Goal: Register for event/course

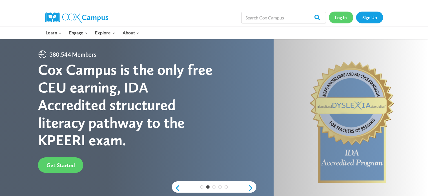
click at [341, 18] on link "Log In" at bounding box center [341, 18] width 25 height 12
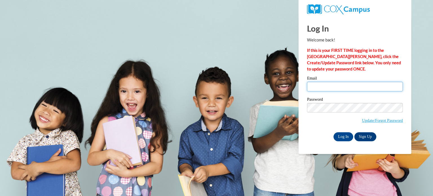
click at [328, 90] on input "Email" at bounding box center [355, 87] width 96 height 10
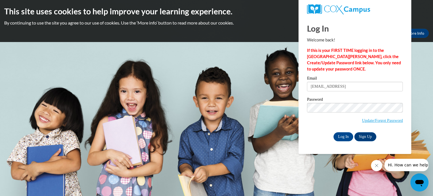
type input "ag00324@my.westga.edu"
click at [344, 134] on input "Log In" at bounding box center [343, 136] width 20 height 9
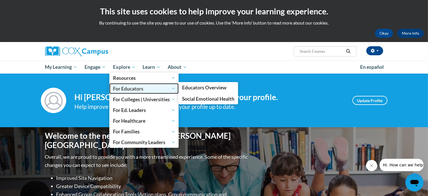
click at [148, 86] on span "For Educators" at bounding box center [144, 88] width 62 height 7
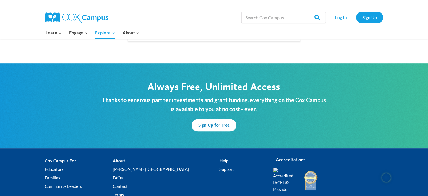
scroll to position [1707, 0]
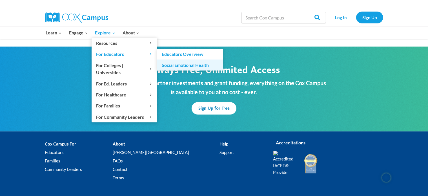
click at [172, 66] on link "Social Emotional Health" at bounding box center [190, 64] width 66 height 11
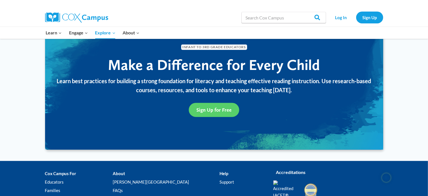
scroll to position [711, 0]
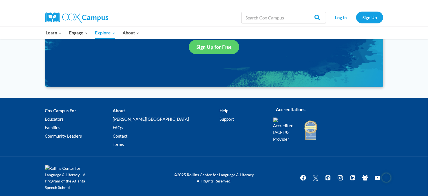
click at [51, 117] on link "Educators" at bounding box center [79, 119] width 68 height 8
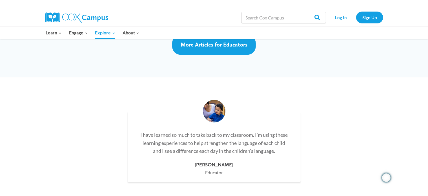
scroll to position [1634, 0]
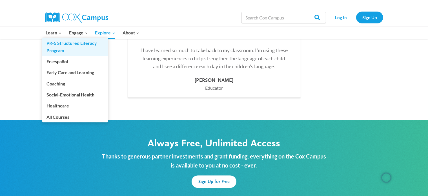
click at [56, 44] on link "PK-5 Structured Literacy Program" at bounding box center [75, 47] width 66 height 18
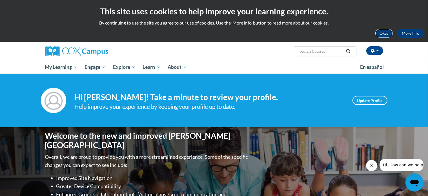
click at [383, 33] on button "Okay" at bounding box center [384, 33] width 18 height 9
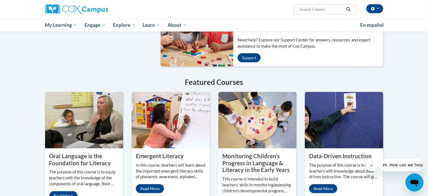
scroll to position [457, 0]
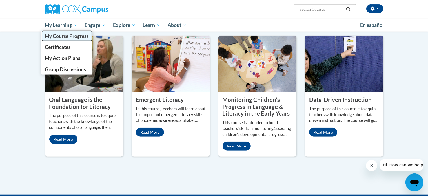
click at [67, 36] on span "My Course Progress" at bounding box center [67, 36] width 44 height 6
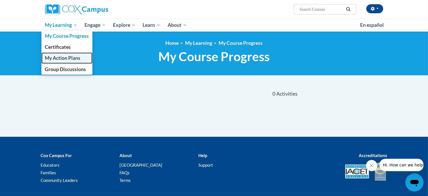
click at [75, 61] on span "My Action Plans" at bounding box center [62, 58] width 35 height 6
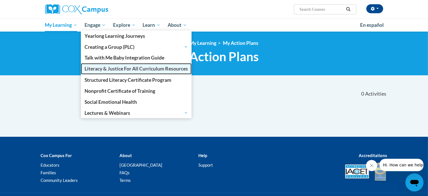
click at [109, 71] on span "Literacy & Justice For All Curriculum Resources" at bounding box center [136, 69] width 103 height 6
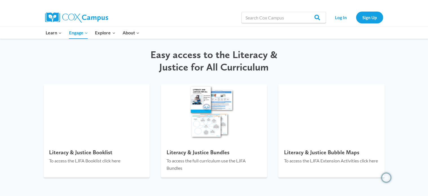
scroll to position [676, 0]
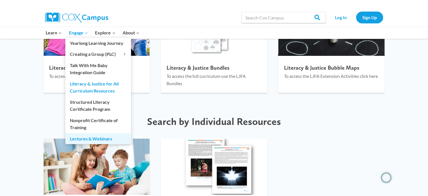
click at [88, 140] on link "Lectures & Webinars" at bounding box center [98, 138] width 66 height 11
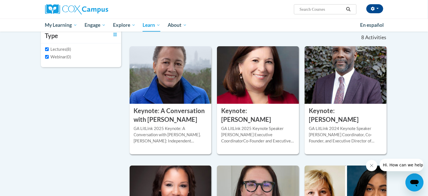
scroll to position [113, 0]
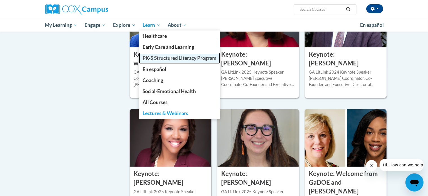
click at [165, 61] on span "PK-5 Structured Literacy Program" at bounding box center [180, 58] width 74 height 6
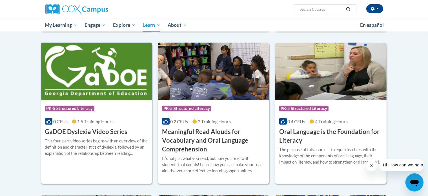
scroll to position [366, 0]
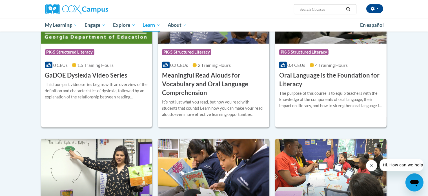
click at [106, 80] on div "More Info Enroll This four-part video series begins with an overview of the def…" at bounding box center [97, 94] width 112 height 29
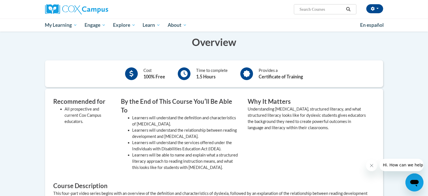
scroll to position [56, 0]
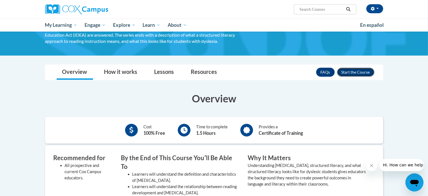
click at [349, 74] on button "Enroll" at bounding box center [355, 72] width 37 height 9
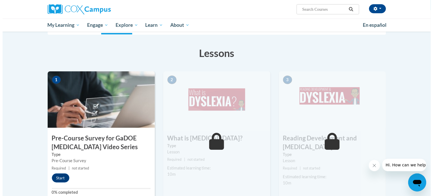
scroll to position [141, 0]
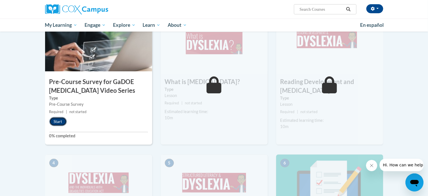
click at [55, 125] on button "Start" at bounding box center [57, 121] width 17 height 9
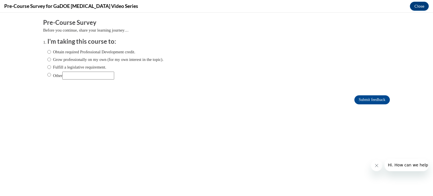
scroll to position [0, 0]
click at [76, 52] on label "Obtain required Professional Development credit." at bounding box center [91, 52] width 88 height 6
click at [51, 52] on input "Obtain required Professional Development credit." at bounding box center [49, 52] width 4 height 6
radio input "true"
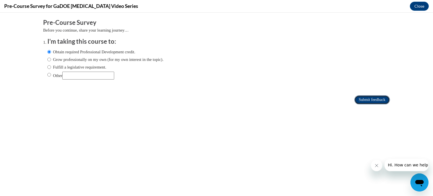
click at [358, 101] on input "Submit feedback" at bounding box center [371, 99] width 35 height 9
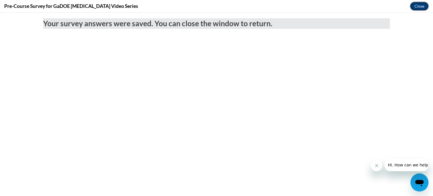
drag, startPoint x: 419, startPoint y: 8, endPoint x: 415, endPoint y: 1, distance: 8.3
click at [419, 8] on button "Close" at bounding box center [419, 6] width 19 height 9
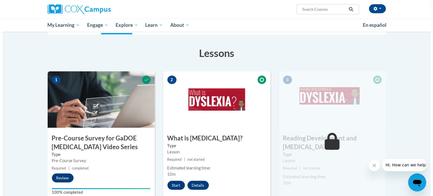
scroll to position [113, 0]
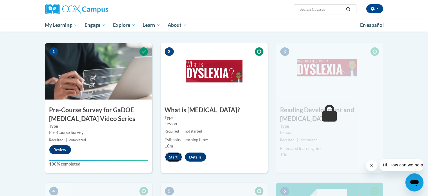
click at [175, 157] on button "Start" at bounding box center [173, 156] width 17 height 9
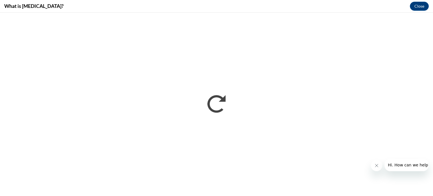
scroll to position [0, 0]
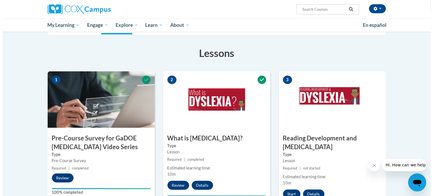
scroll to position [113, 0]
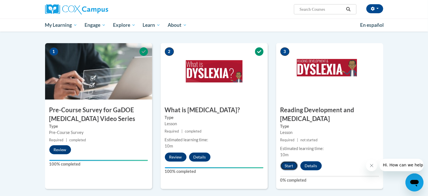
click at [291, 161] on button "Start" at bounding box center [288, 165] width 17 height 9
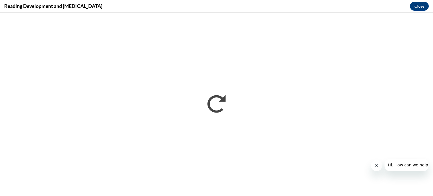
scroll to position [0, 0]
click at [378, 166] on icon "Close message from company" at bounding box center [376, 165] width 5 height 5
click at [423, 5] on button "Close" at bounding box center [419, 6] width 19 height 9
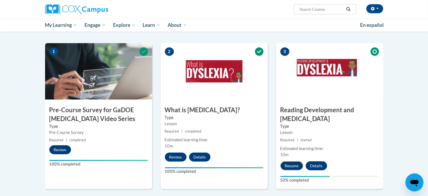
click at [291, 161] on button "Resume" at bounding box center [291, 165] width 23 height 9
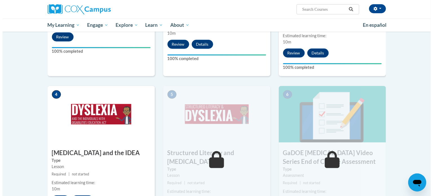
scroll to position [282, 0]
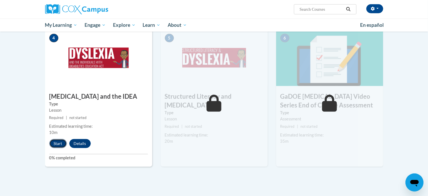
click at [54, 139] on button "Start" at bounding box center [57, 143] width 17 height 9
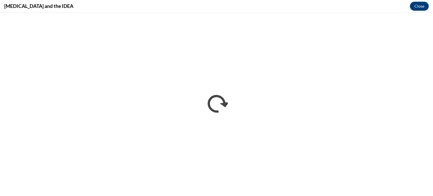
scroll to position [0, 0]
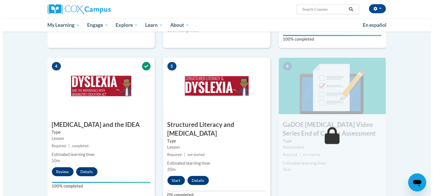
scroll to position [282, 0]
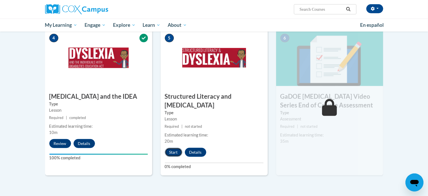
click at [177, 148] on button "Start" at bounding box center [173, 152] width 17 height 9
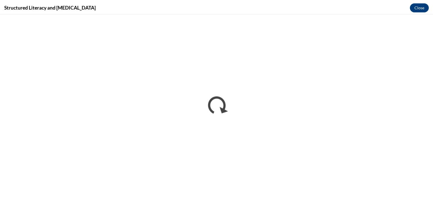
scroll to position [0, 0]
